Goal: Transaction & Acquisition: Purchase product/service

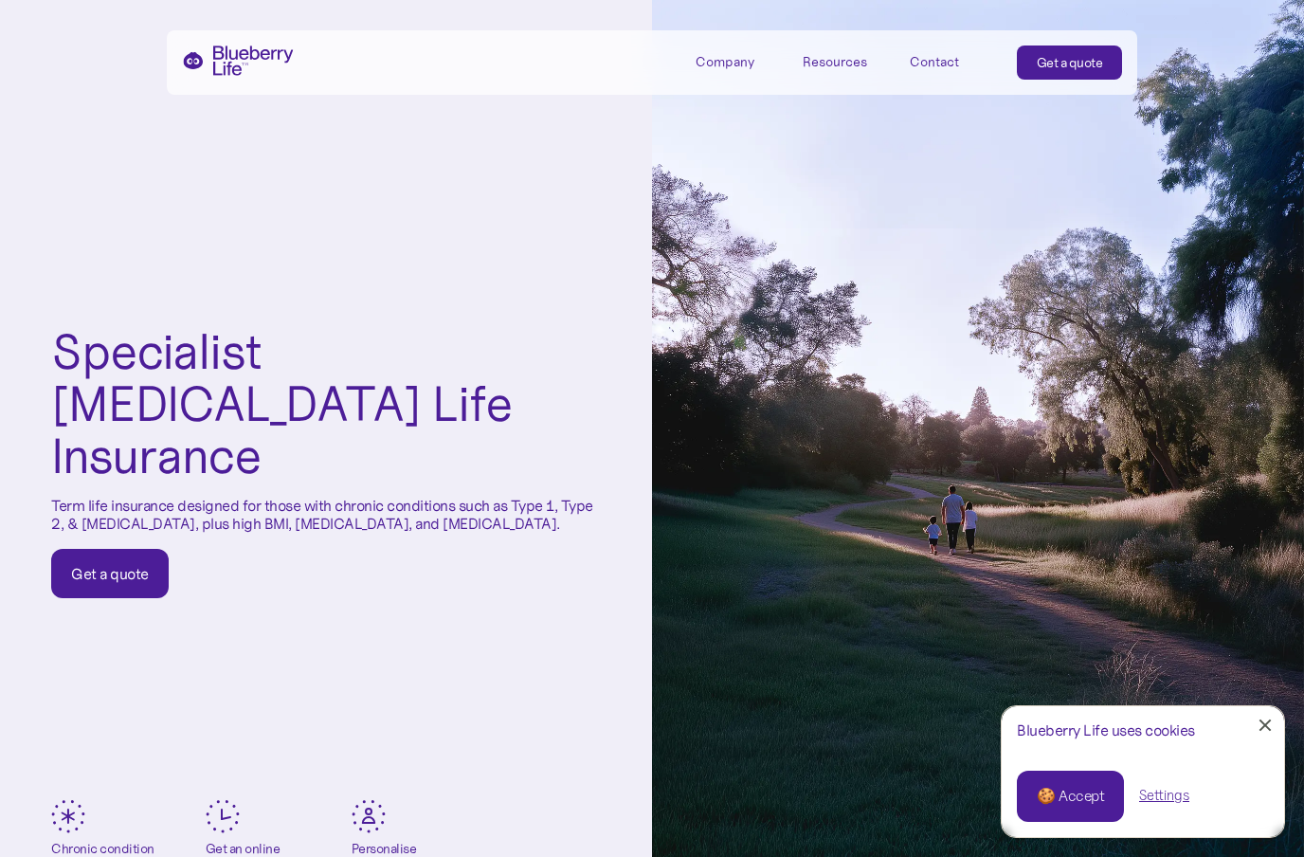
click at [1073, 805] on div "🍪 Accept" at bounding box center [1070, 796] width 67 height 21
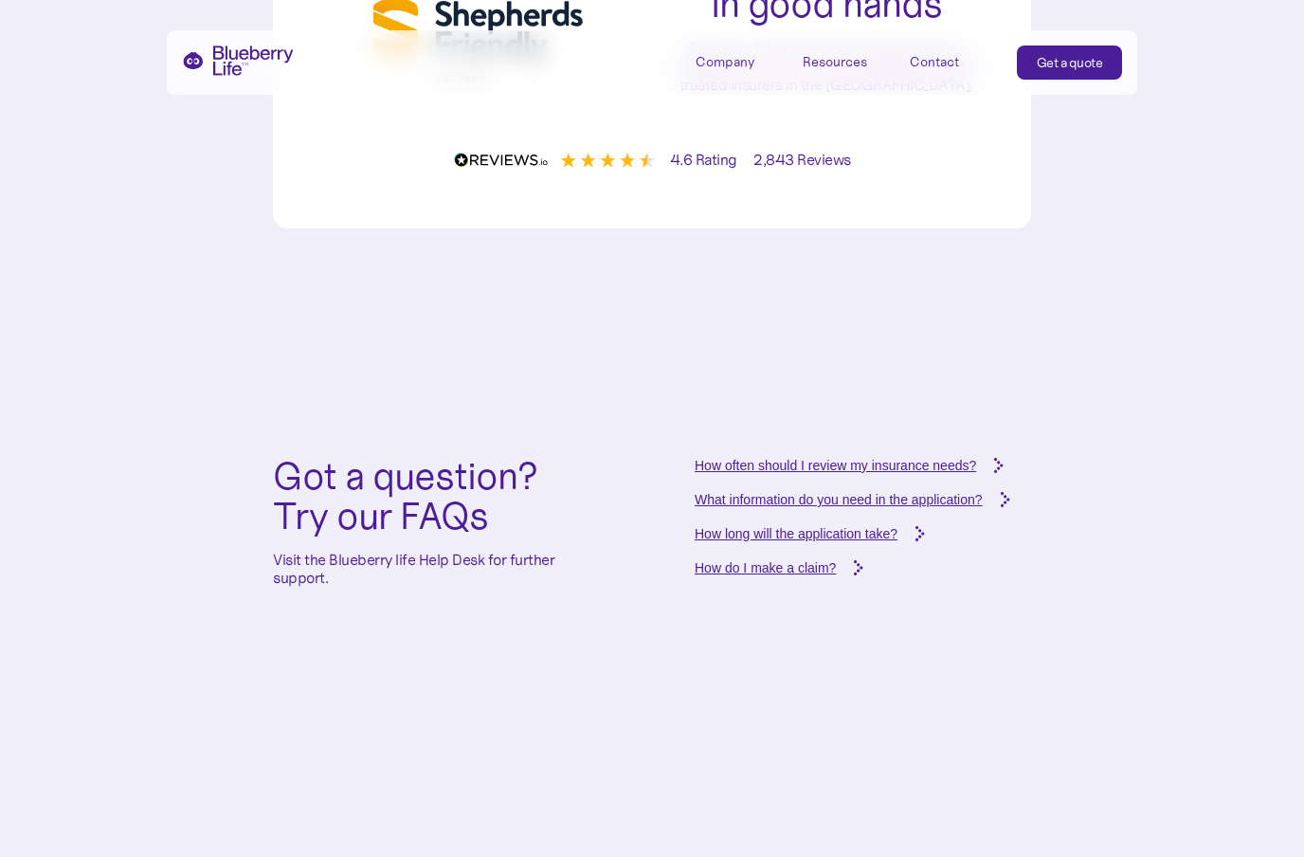
scroll to position [7274, 0]
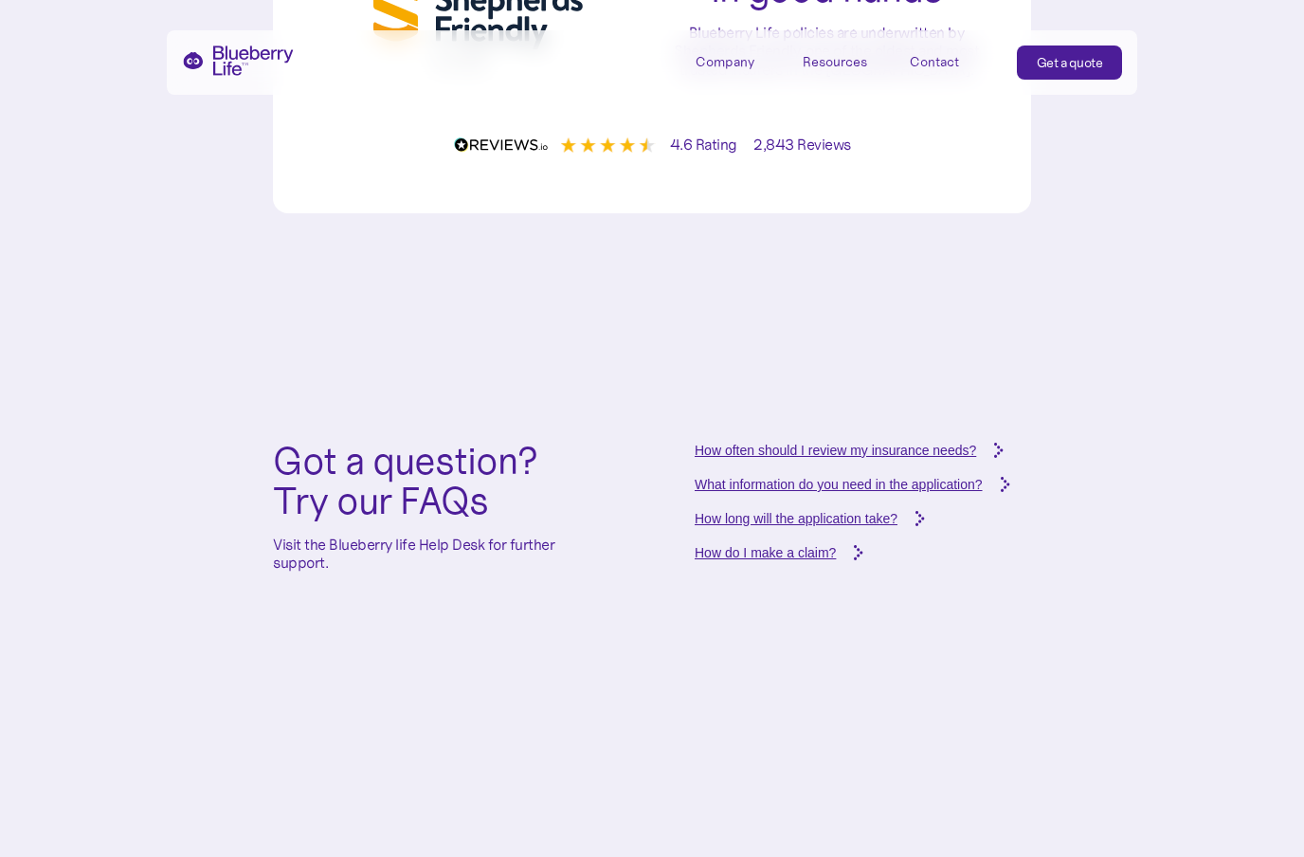
click at [769, 154] on p "4.6 Rating 2,843 Reviews" at bounding box center [760, 145] width 181 height 18
click at [519, 153] on img at bounding box center [555, 144] width 202 height 15
click at [575, 153] on img at bounding box center [555, 144] width 202 height 15
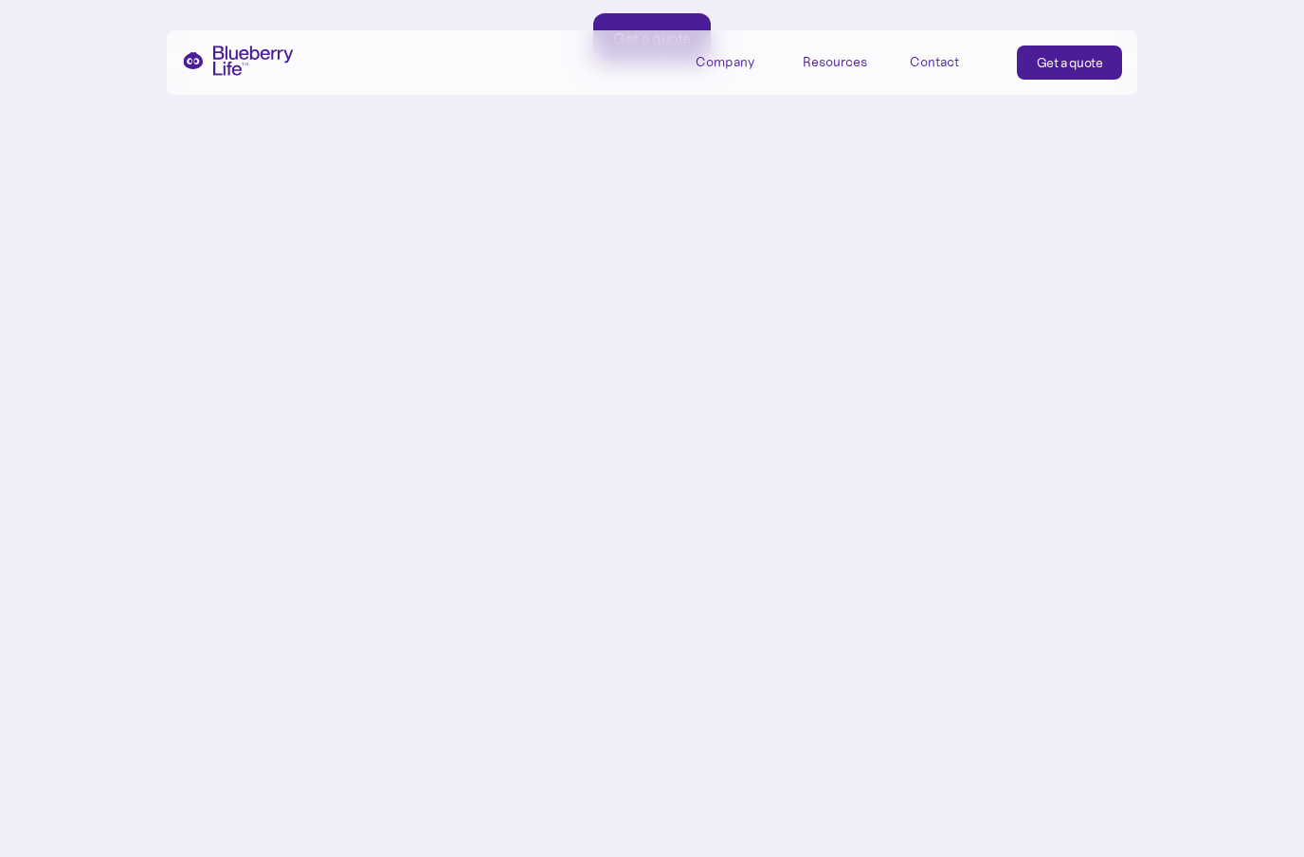
scroll to position [8267, 0]
click at [665, 46] on div "Get a quote" at bounding box center [652, 36] width 78 height 19
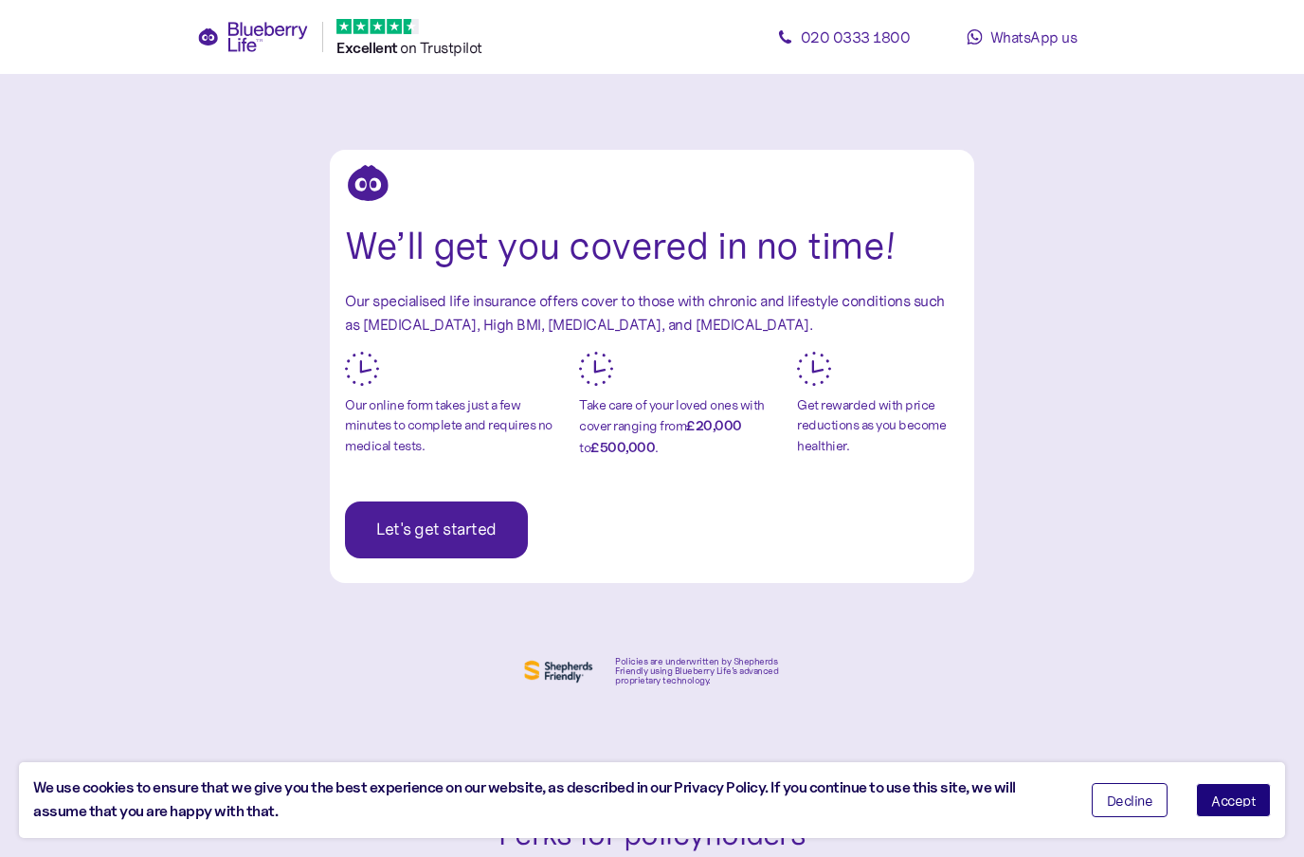
click at [454, 528] on span "Let's get started" at bounding box center [436, 529] width 120 height 55
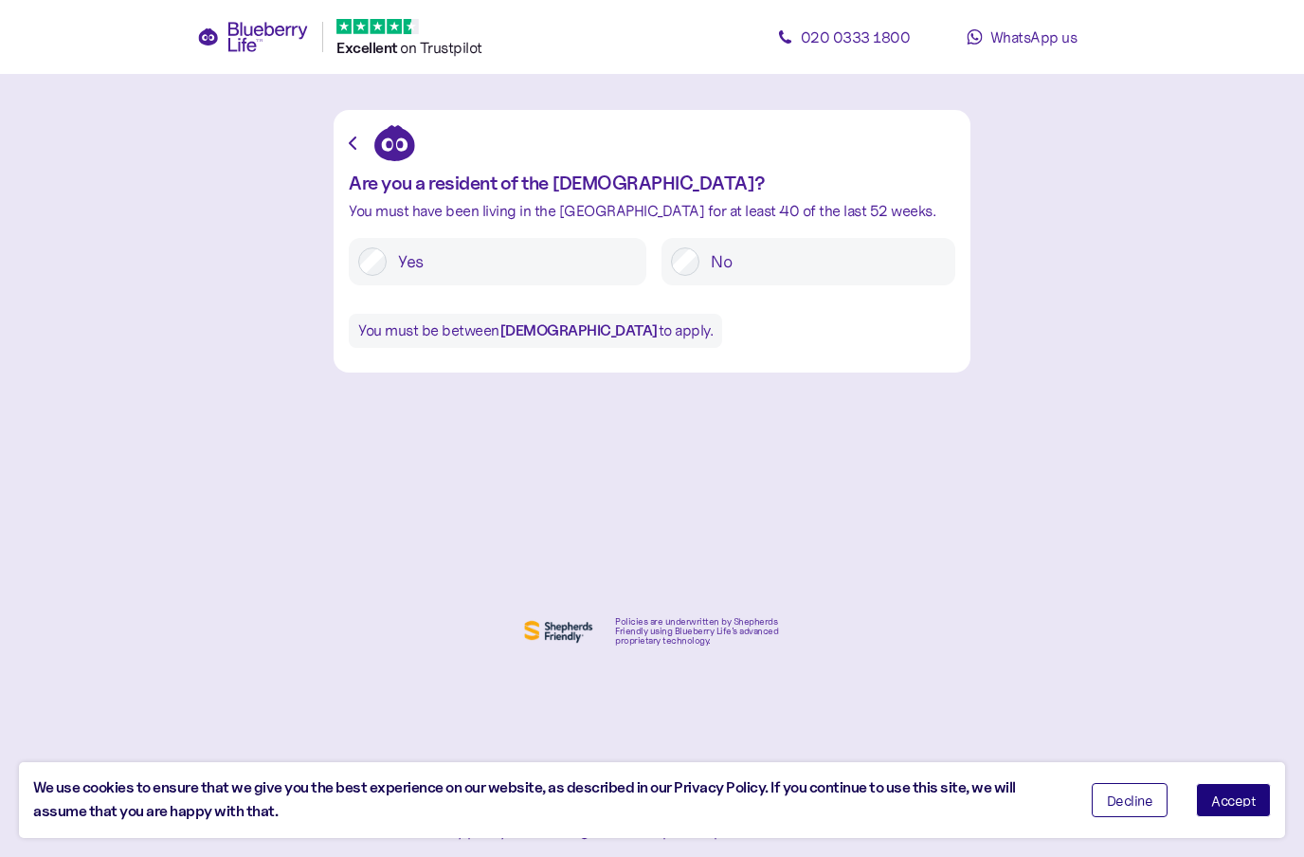
scroll to position [43, 0]
click at [1217, 817] on button "Accept" at bounding box center [1233, 800] width 75 height 34
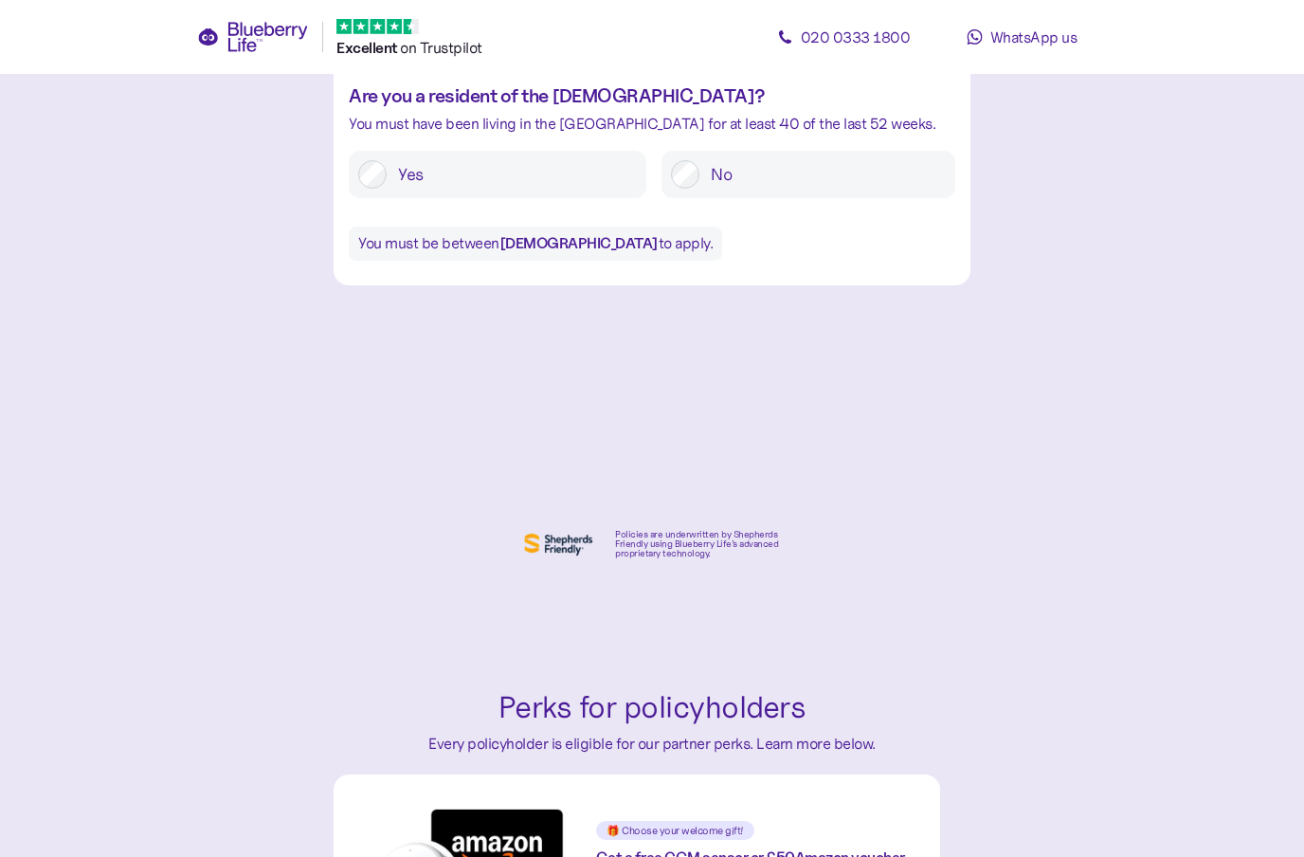
scroll to position [0, 0]
